Goal: Find specific page/section: Find specific page/section

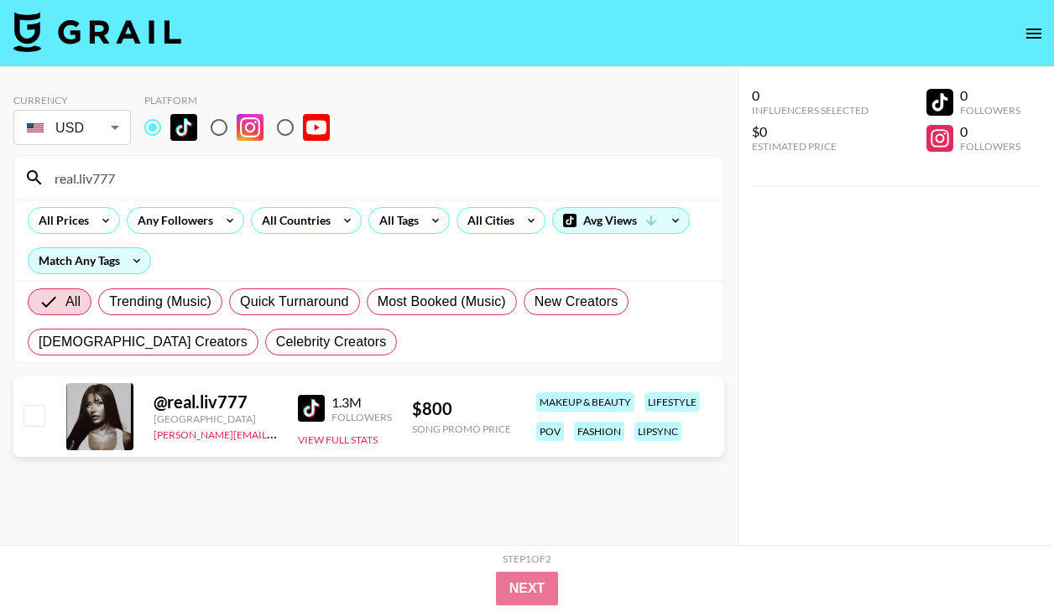
click at [109, 175] on input "real.liv777" at bounding box center [378, 177] width 669 height 27
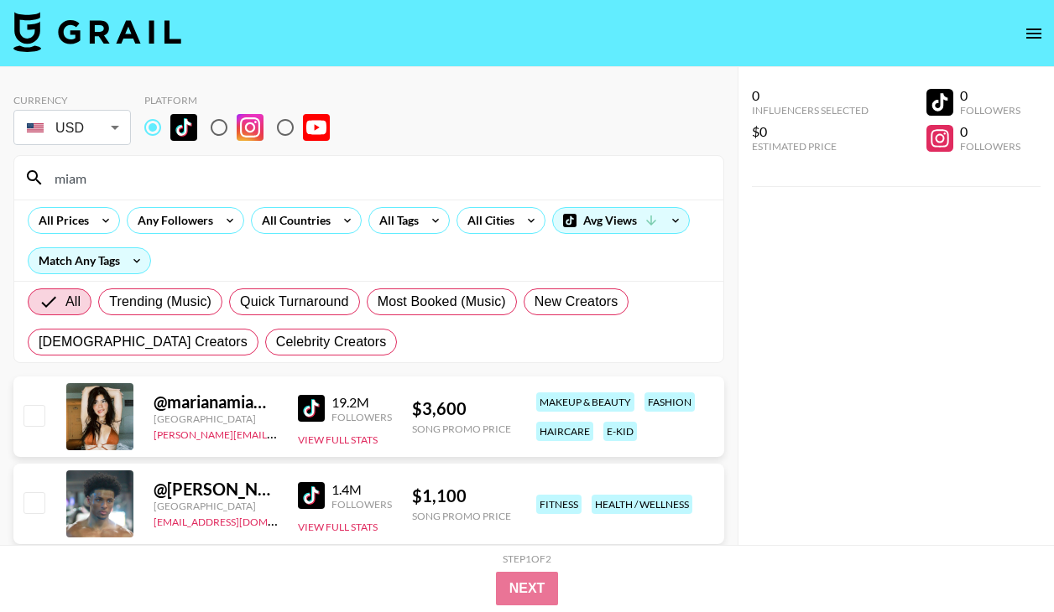
type input "[GEOGRAPHIC_DATA]"
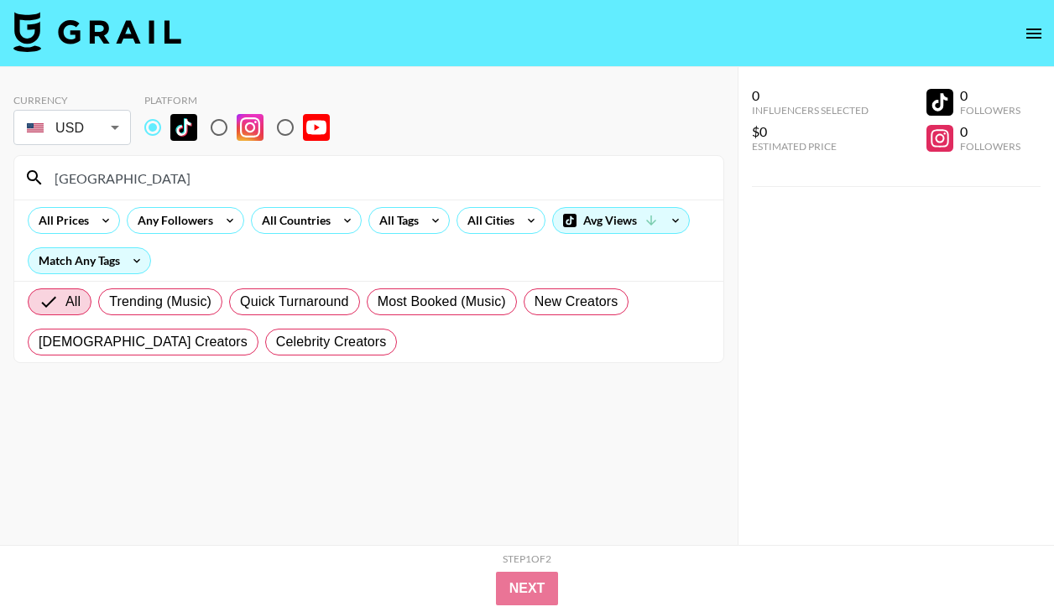
click at [168, 180] on input "[GEOGRAPHIC_DATA]" at bounding box center [378, 177] width 669 height 27
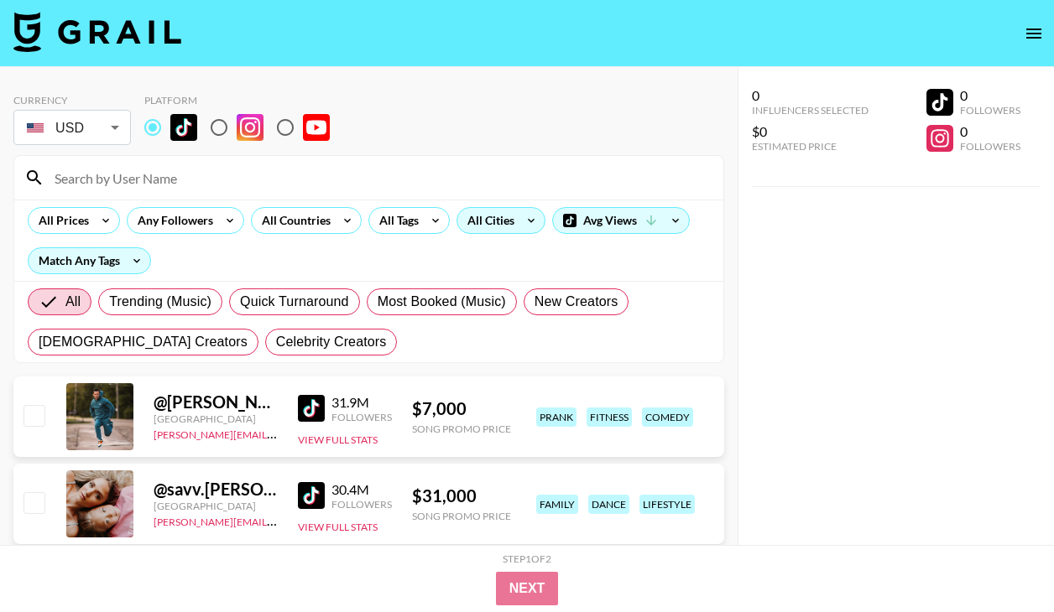
click at [508, 219] on div "All Cities" at bounding box center [487, 220] width 60 height 25
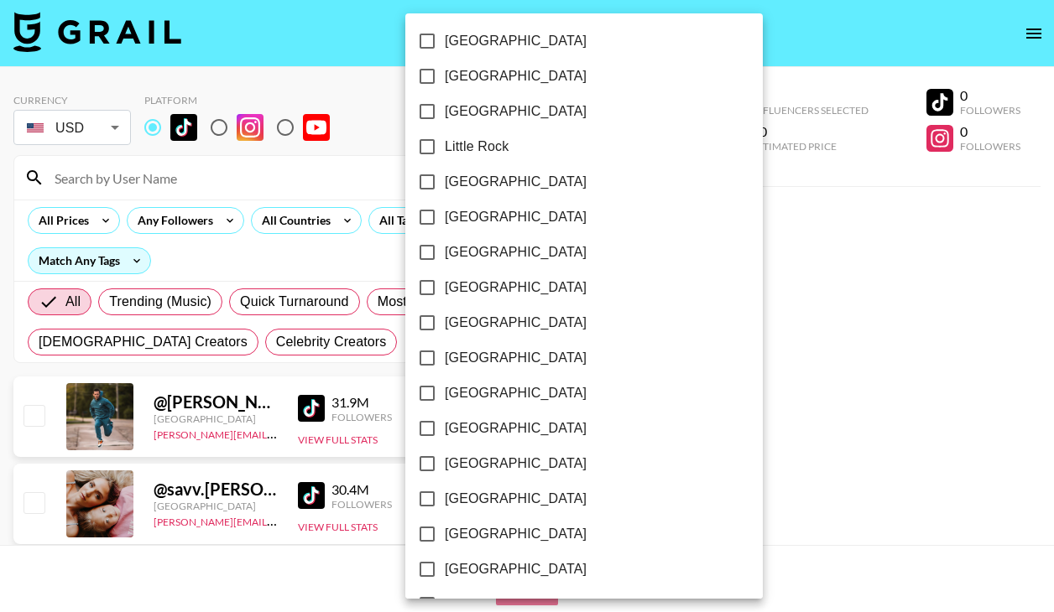
scroll to position [1072, 0]
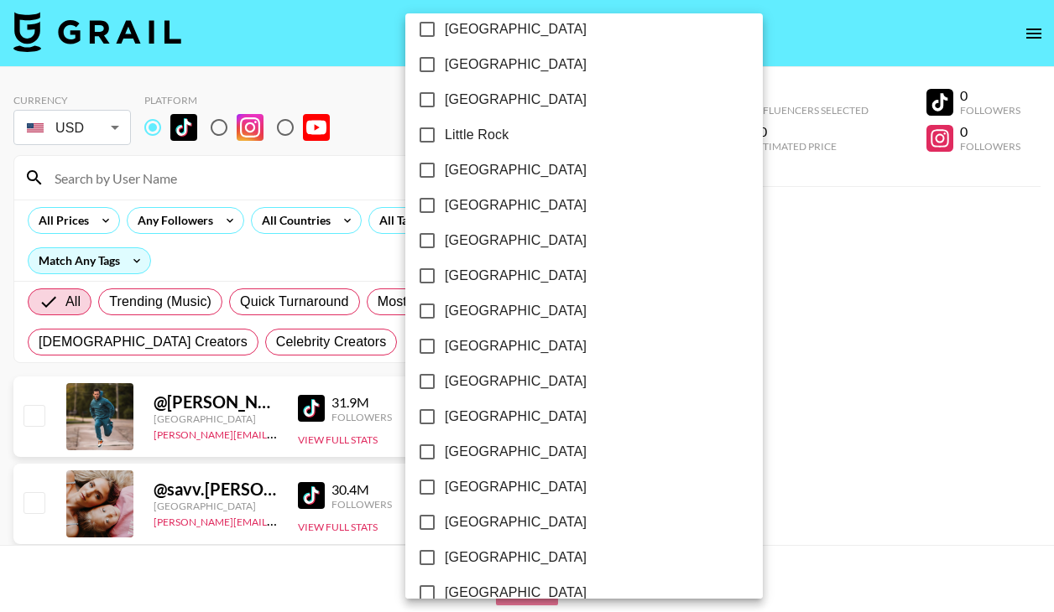
click at [471, 452] on span "[GEOGRAPHIC_DATA]" at bounding box center [516, 452] width 142 height 20
click at [445, 452] on input "[GEOGRAPHIC_DATA]" at bounding box center [426, 452] width 35 height 35
checkbox input "true"
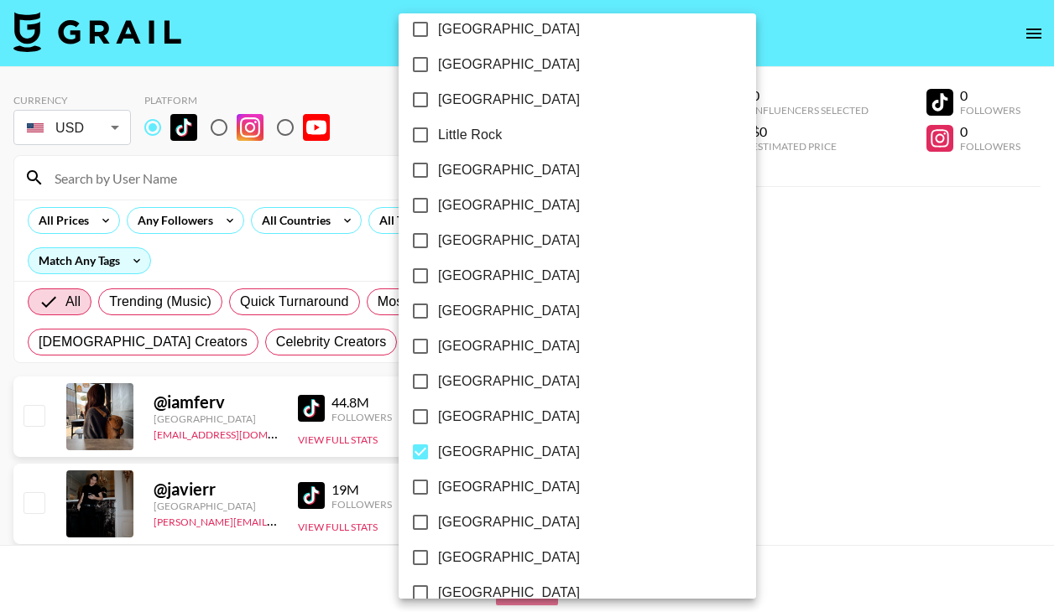
click at [334, 264] on div at bounding box center [527, 306] width 1054 height 612
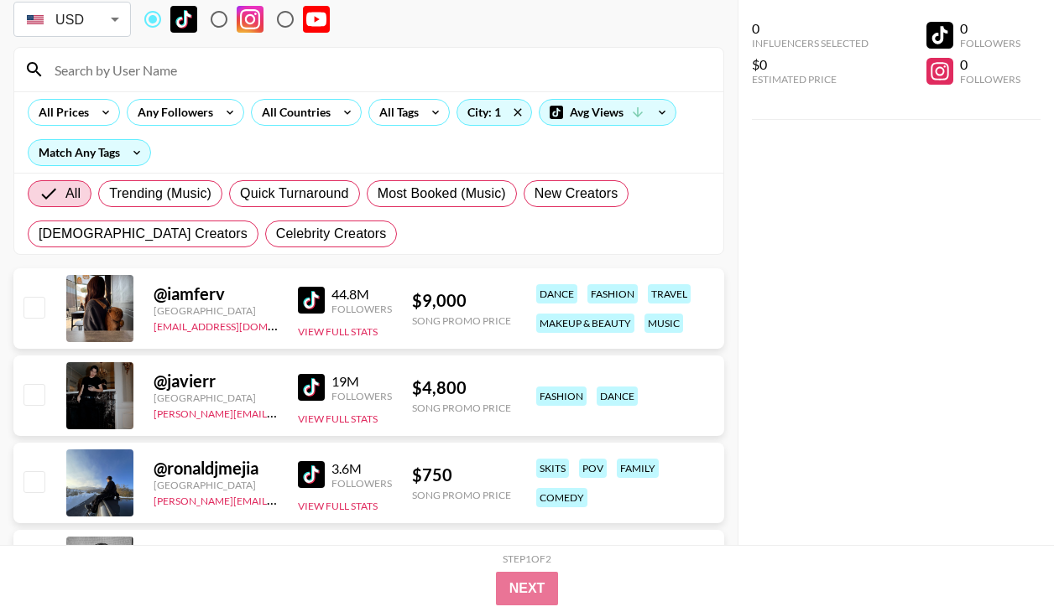
scroll to position [149, 0]
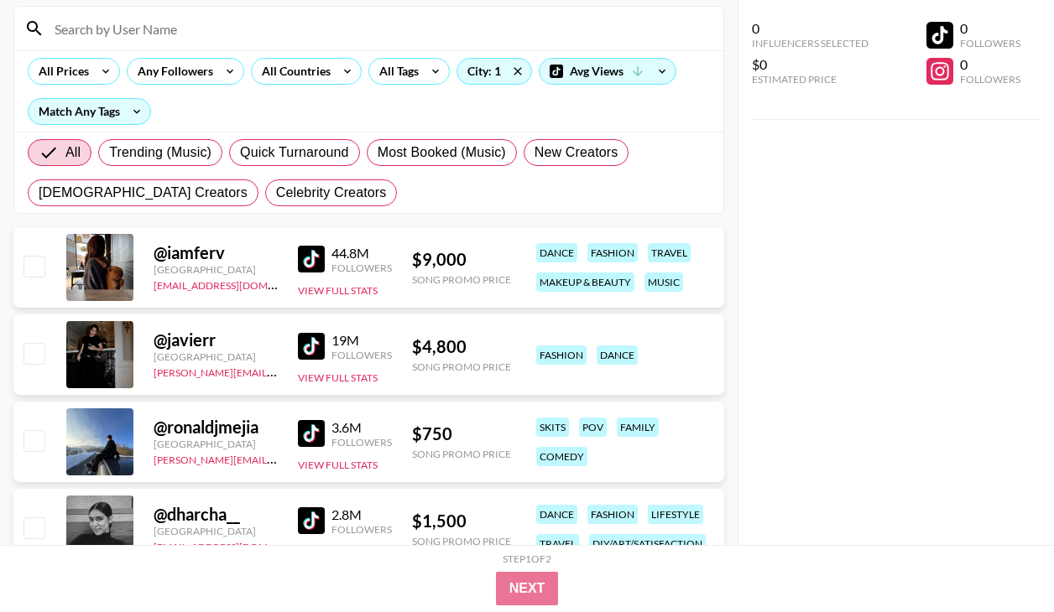
click at [125, 252] on div at bounding box center [99, 267] width 67 height 67
click at [185, 252] on div "@ iamferv" at bounding box center [216, 252] width 124 height 21
click at [93, 263] on div at bounding box center [99, 267] width 67 height 67
click at [315, 258] on img at bounding box center [311, 259] width 27 height 27
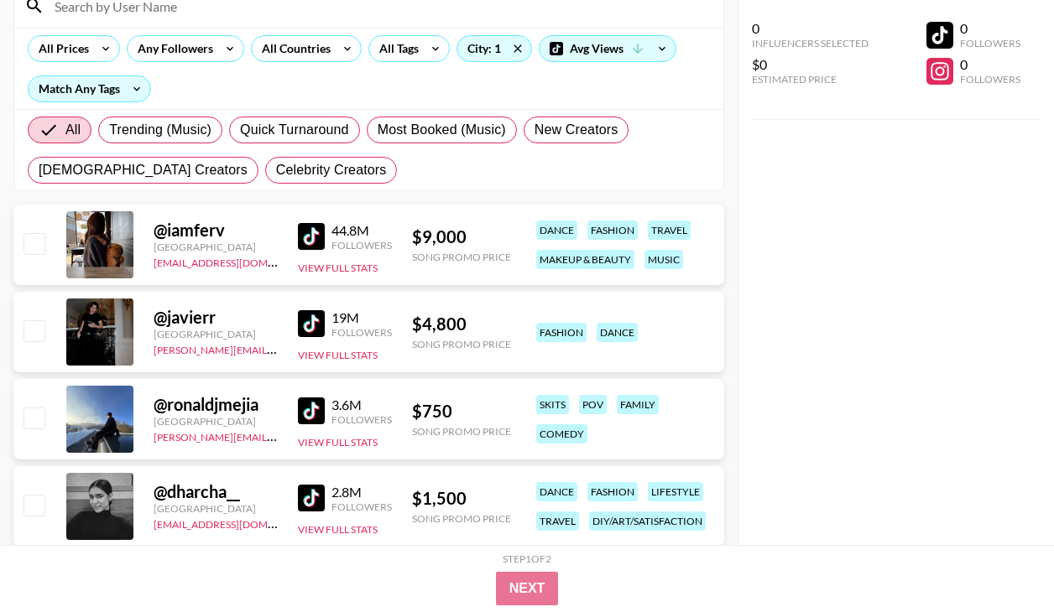
click at [310, 320] on img at bounding box center [311, 323] width 27 height 27
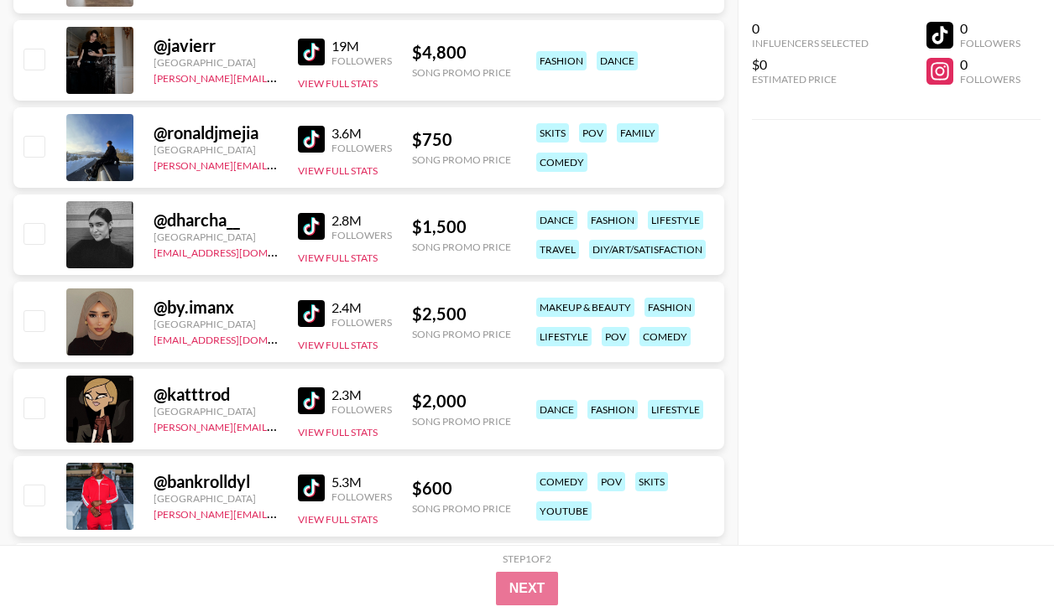
scroll to position [460, 0]
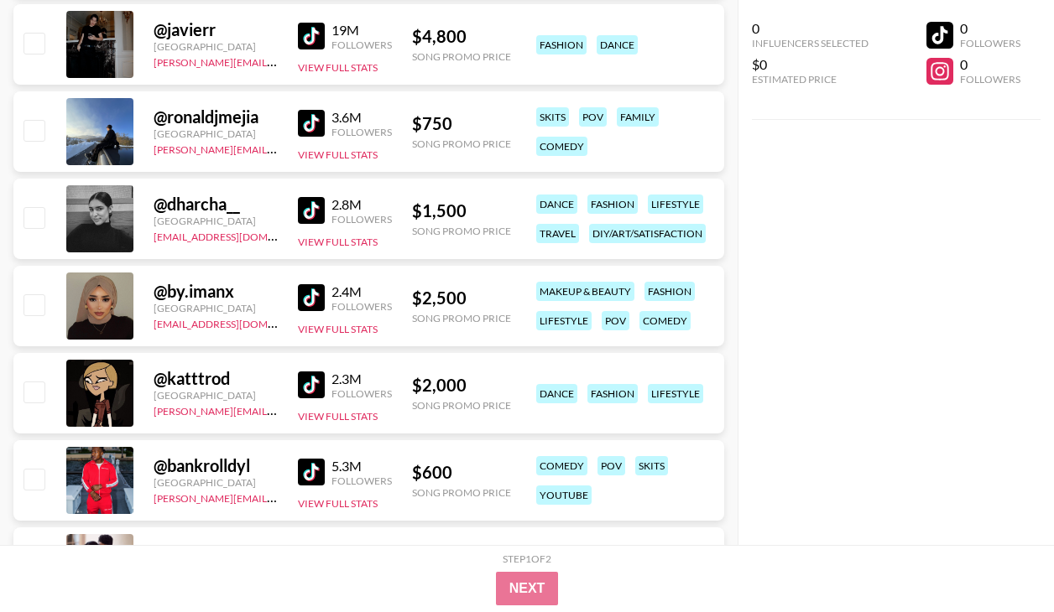
click at [321, 377] on img at bounding box center [311, 385] width 27 height 27
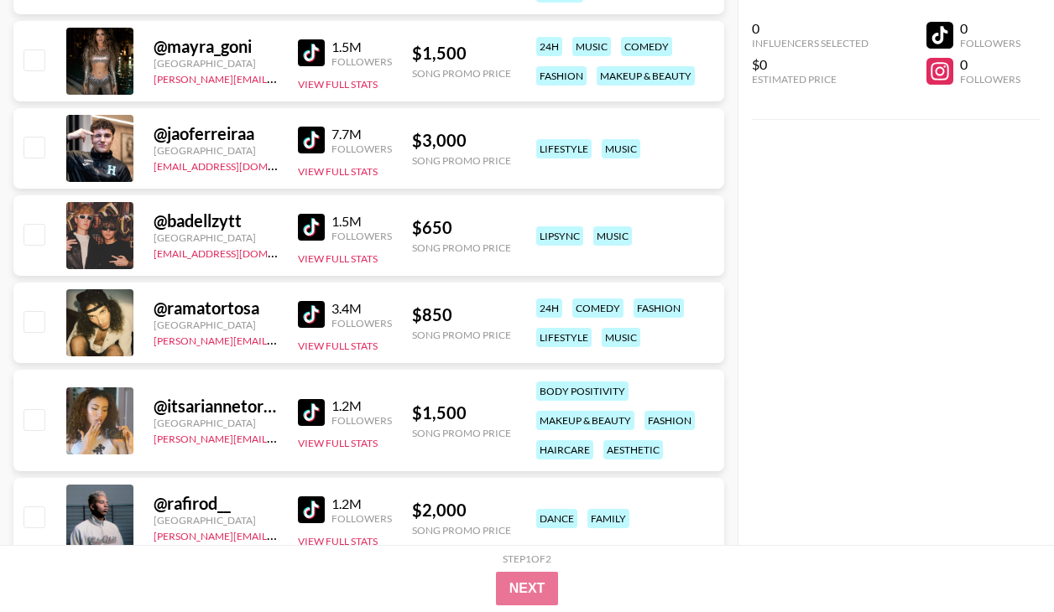
scroll to position [1265, 0]
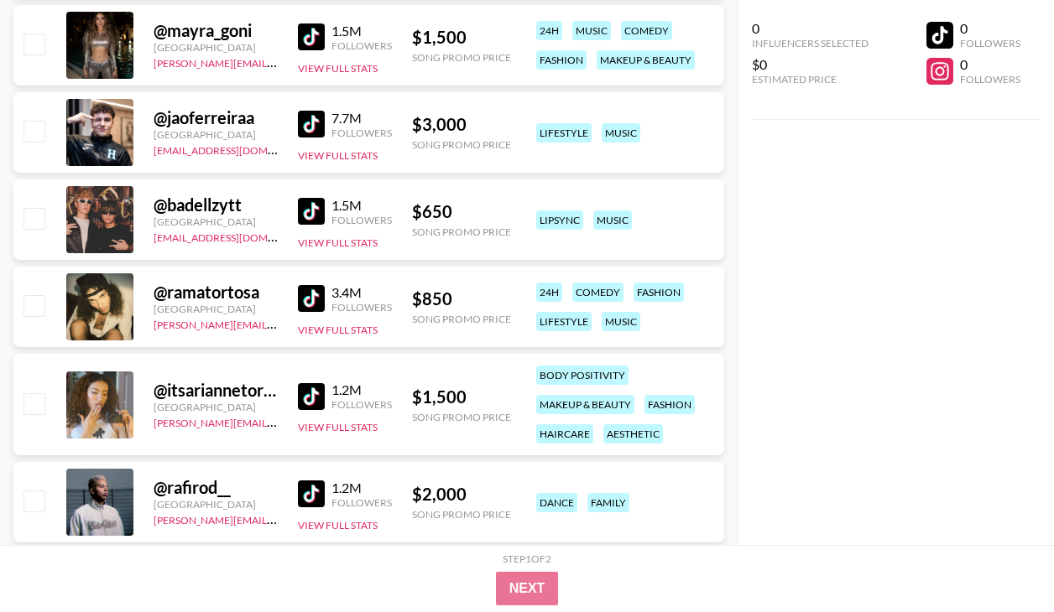
click at [315, 300] on img at bounding box center [311, 298] width 27 height 27
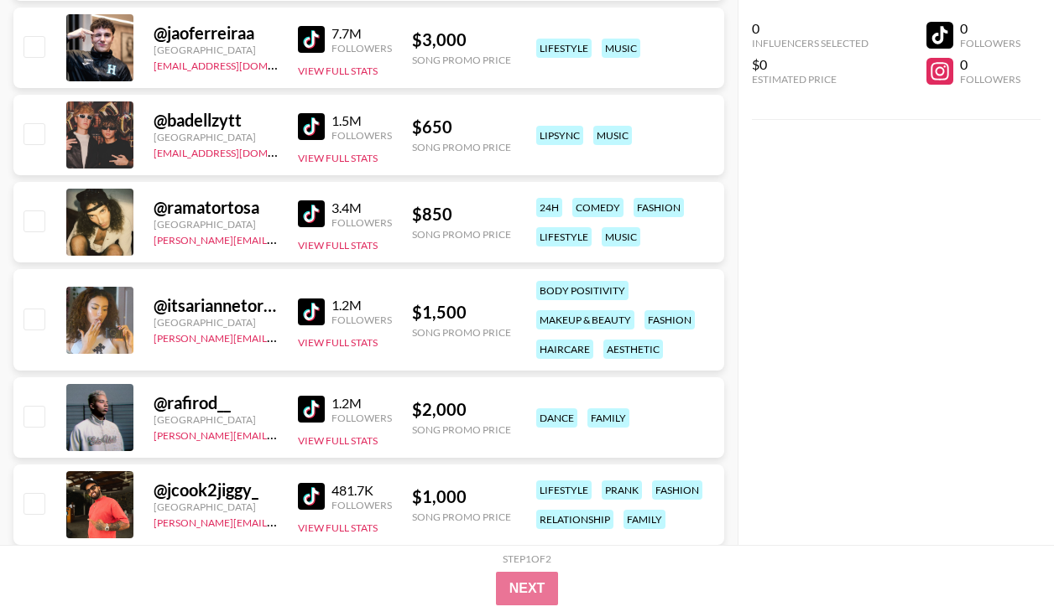
scroll to position [1351, 0]
click at [316, 322] on img at bounding box center [311, 311] width 27 height 27
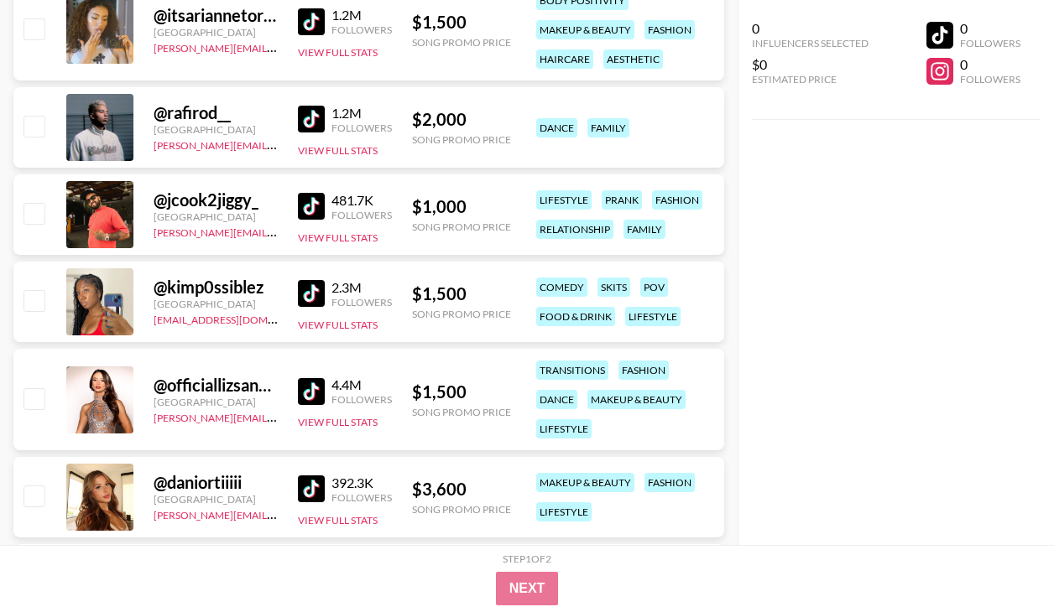
scroll to position [1644, 0]
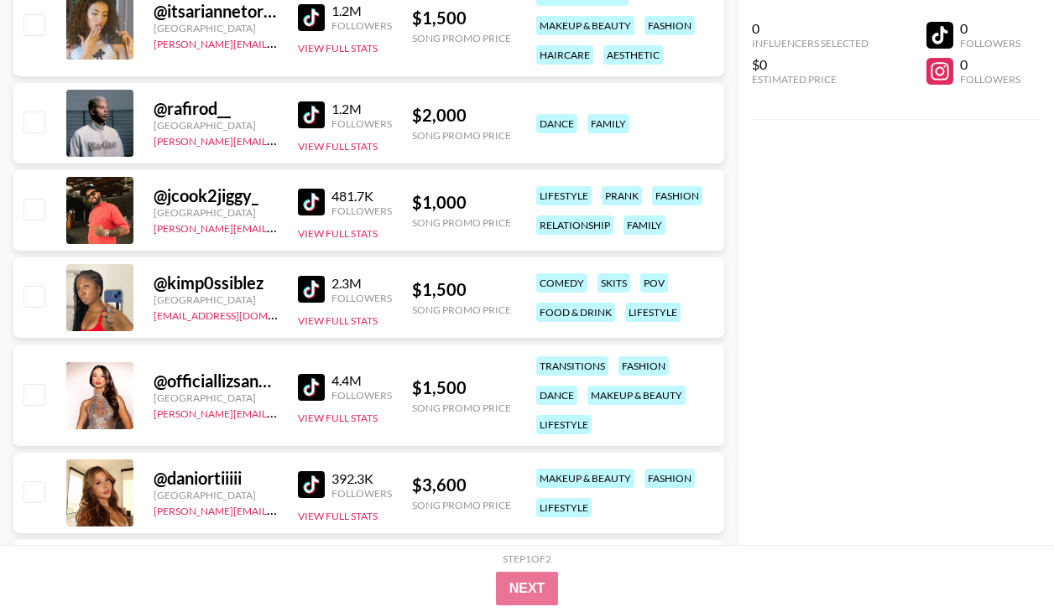
click at [310, 292] on img at bounding box center [311, 289] width 27 height 27
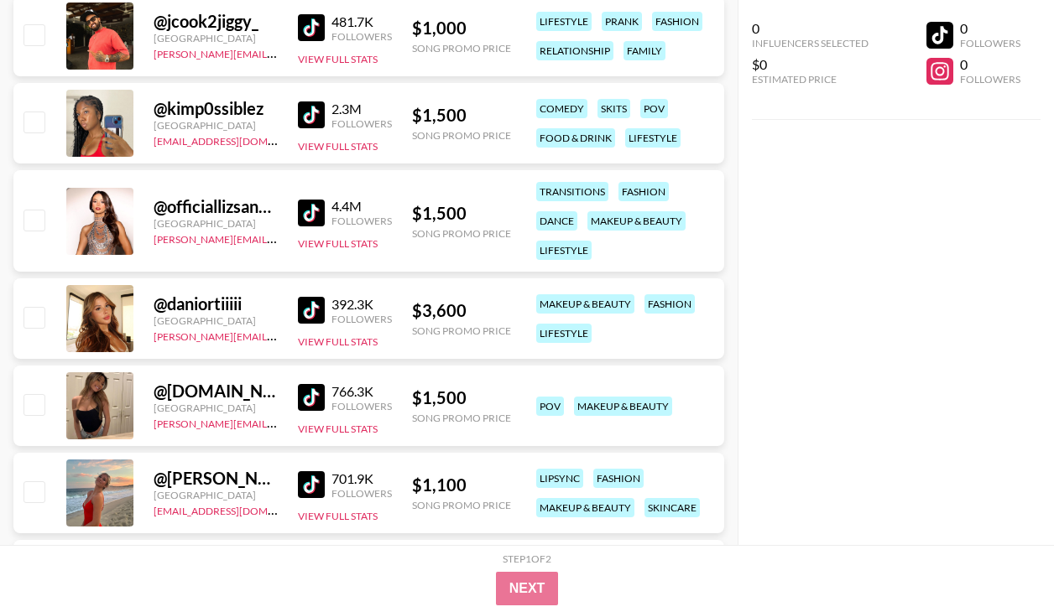
scroll to position [1862, 0]
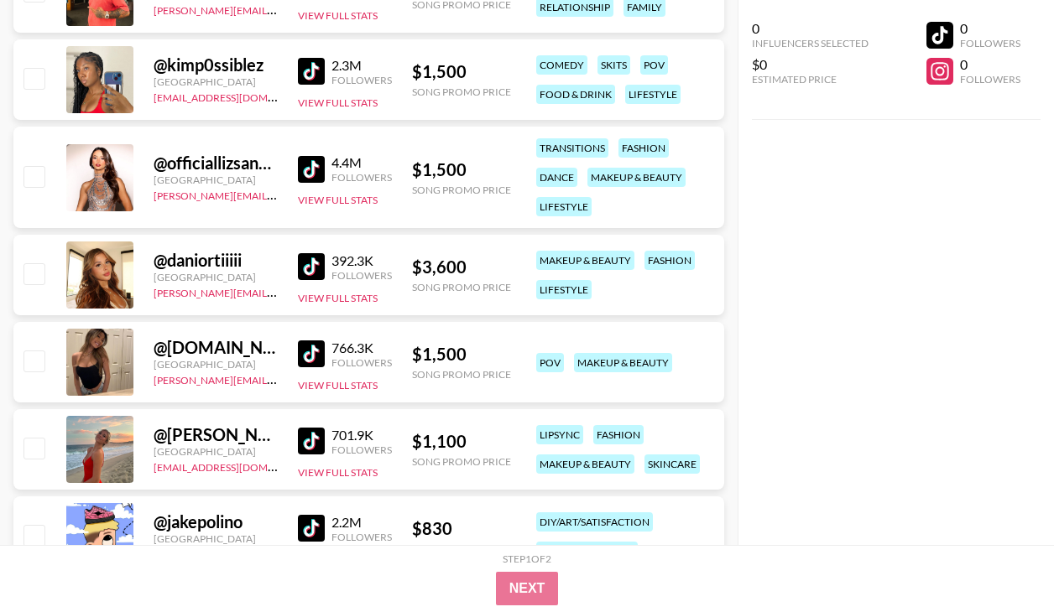
click at [314, 263] on img at bounding box center [311, 266] width 27 height 27
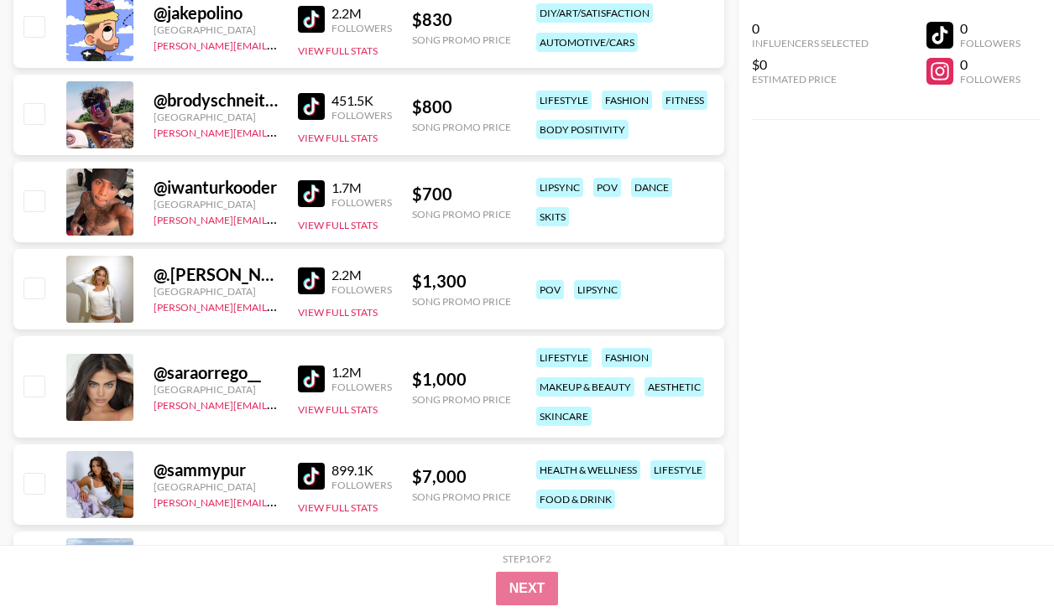
scroll to position [2378, 0]
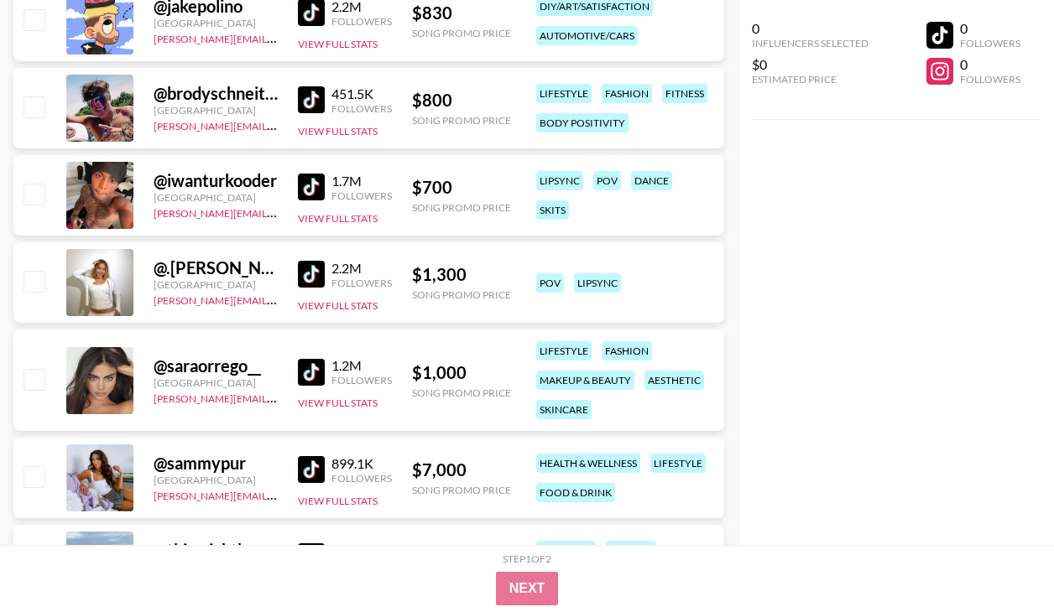
click at [314, 279] on img at bounding box center [311, 274] width 27 height 27
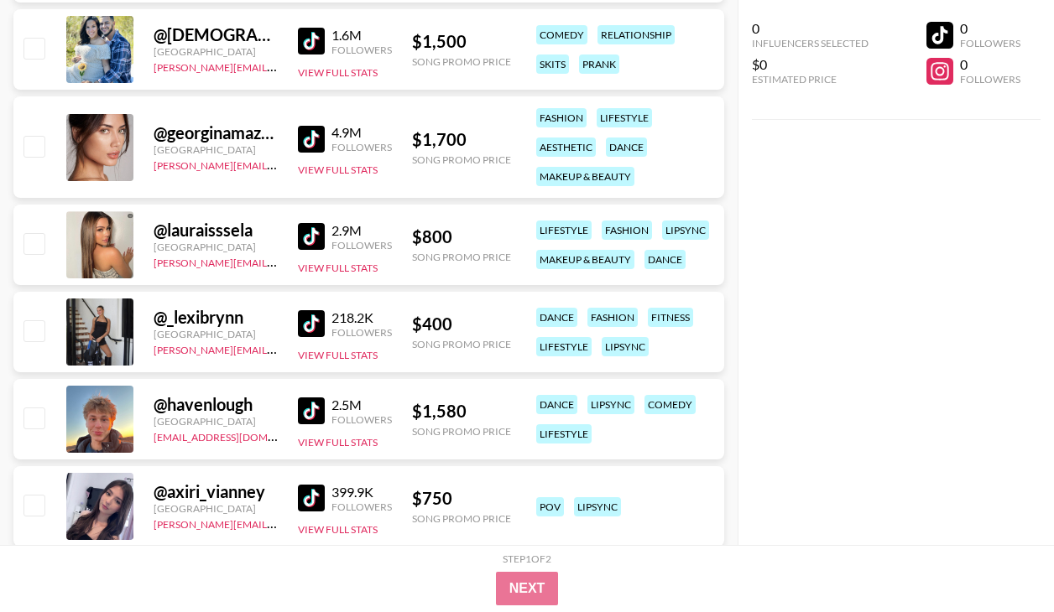
scroll to position [3248, 0]
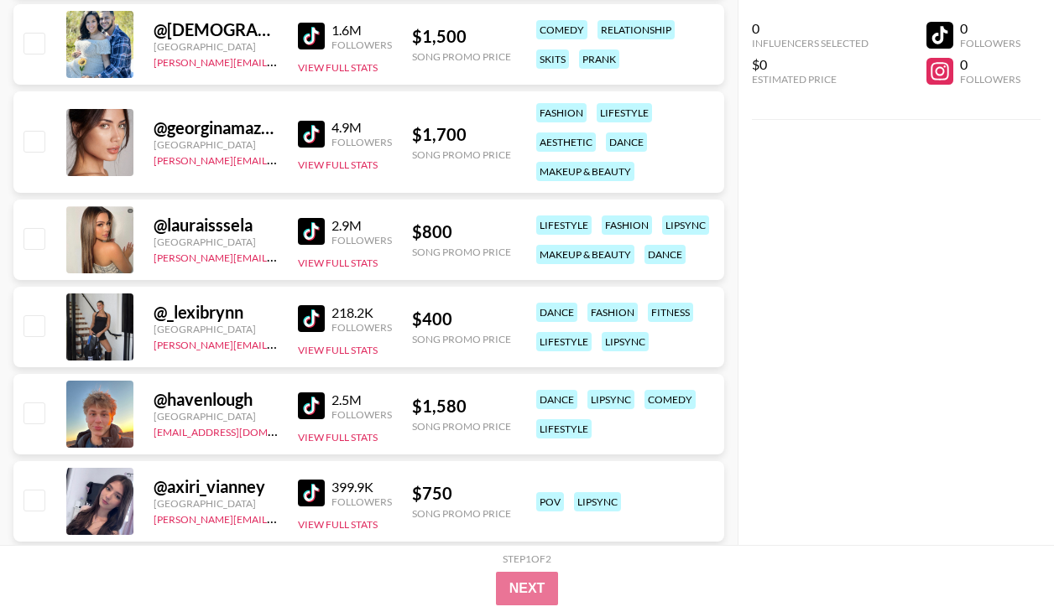
click at [306, 319] on img at bounding box center [311, 318] width 27 height 27
